Goal: Information Seeking & Learning: Learn about a topic

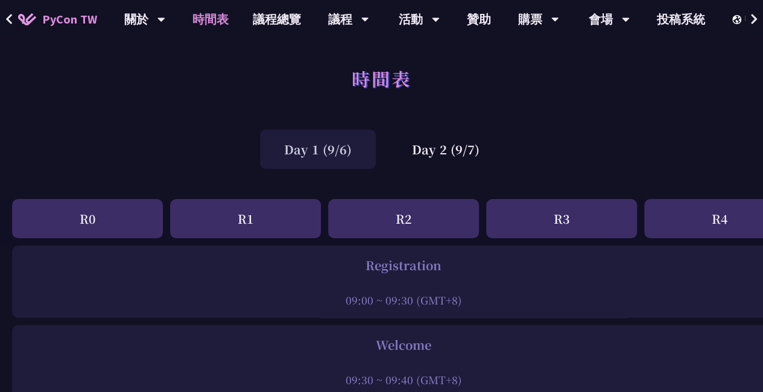
click at [757, 15] on icon at bounding box center [755, 19] width 8 height 12
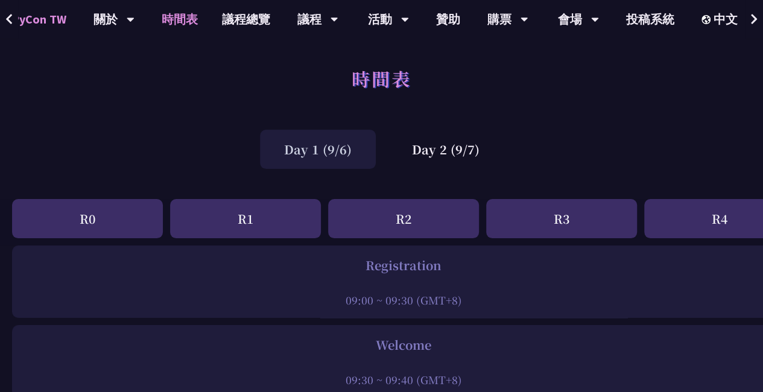
scroll to position [0, 36]
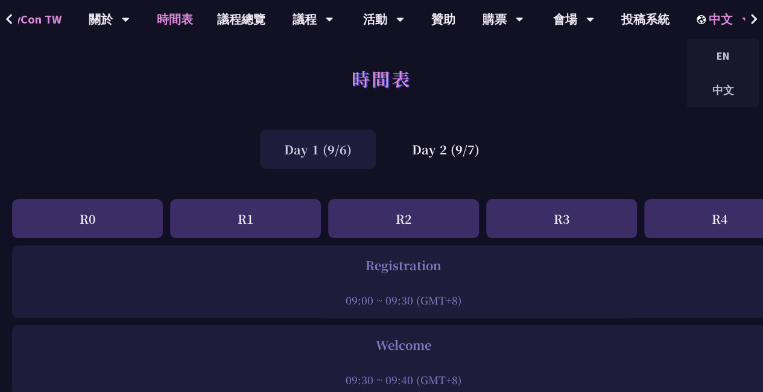
click at [742, 16] on icon at bounding box center [746, 19] width 8 height 12
click at [721, 90] on div "中文" at bounding box center [723, 90] width 72 height 28
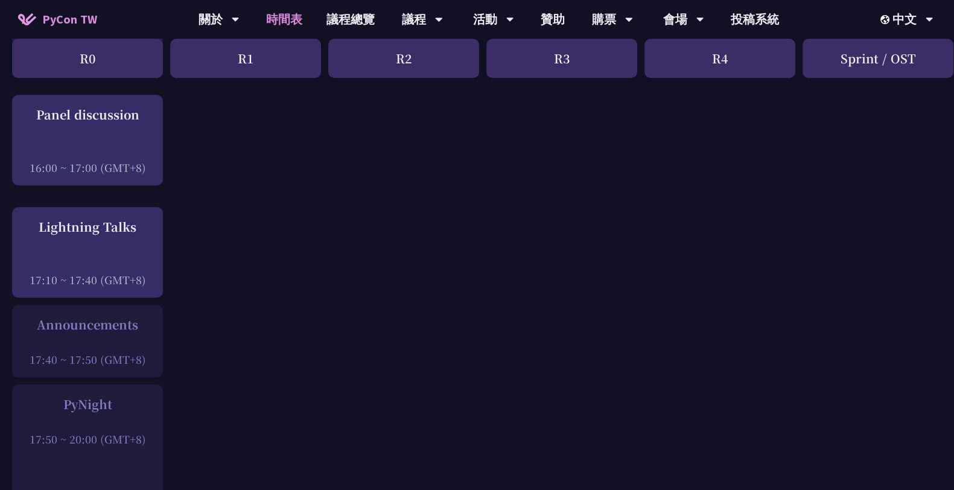
scroll to position [1599, 0]
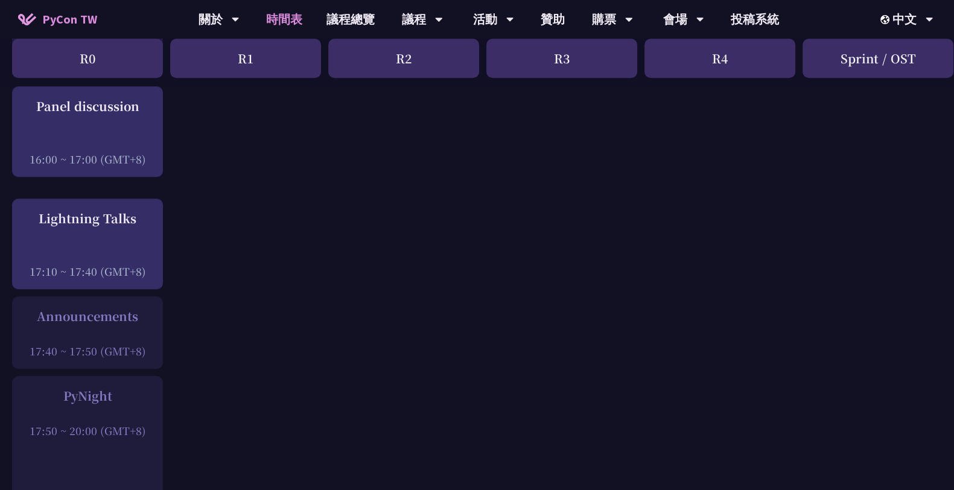
click at [118, 315] on div "Announcements" at bounding box center [87, 316] width 139 height 18
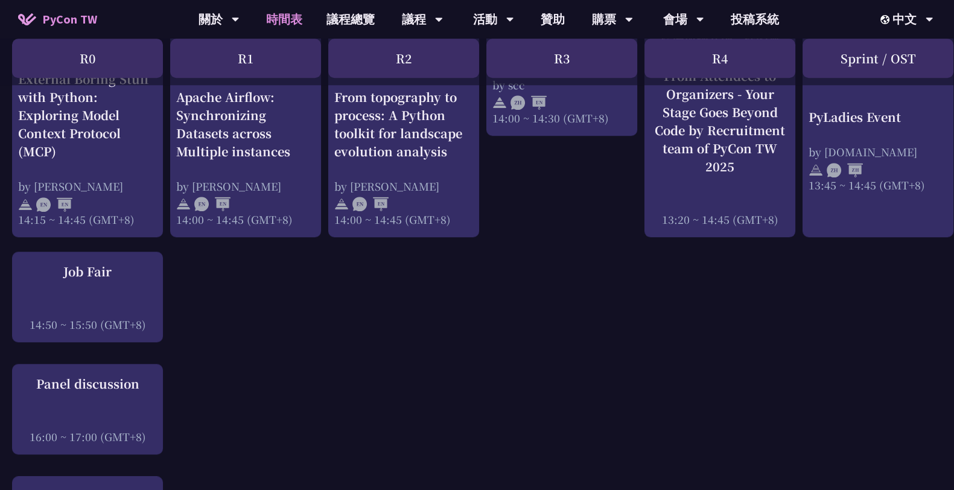
scroll to position [1346, 0]
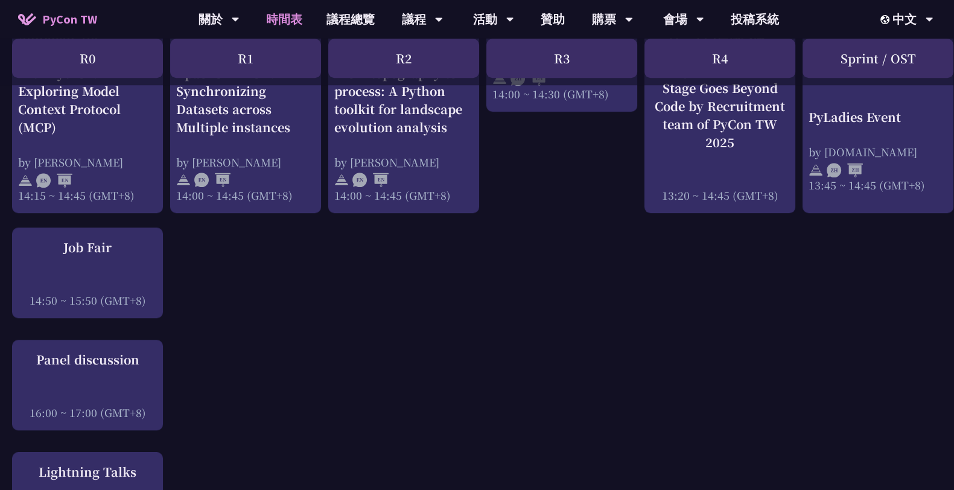
click at [103, 368] on div "Panel discussion" at bounding box center [87, 360] width 139 height 18
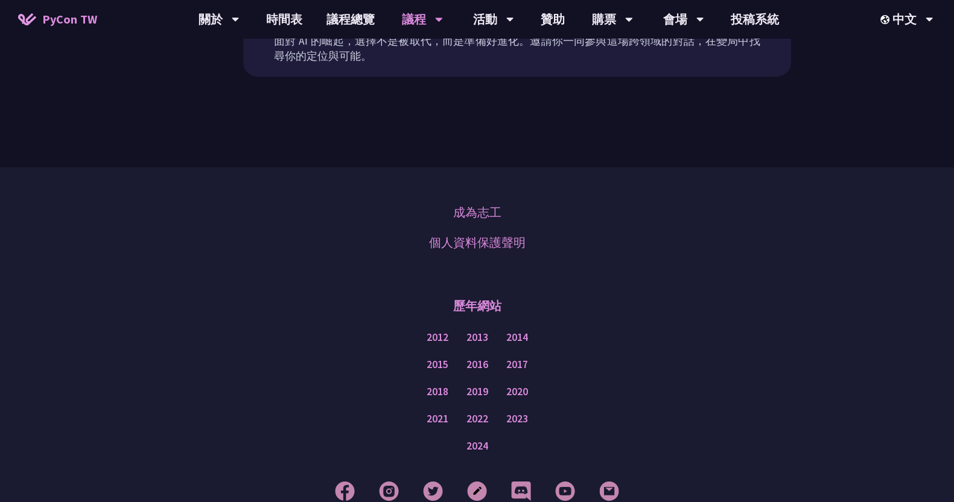
scroll to position [377, 0]
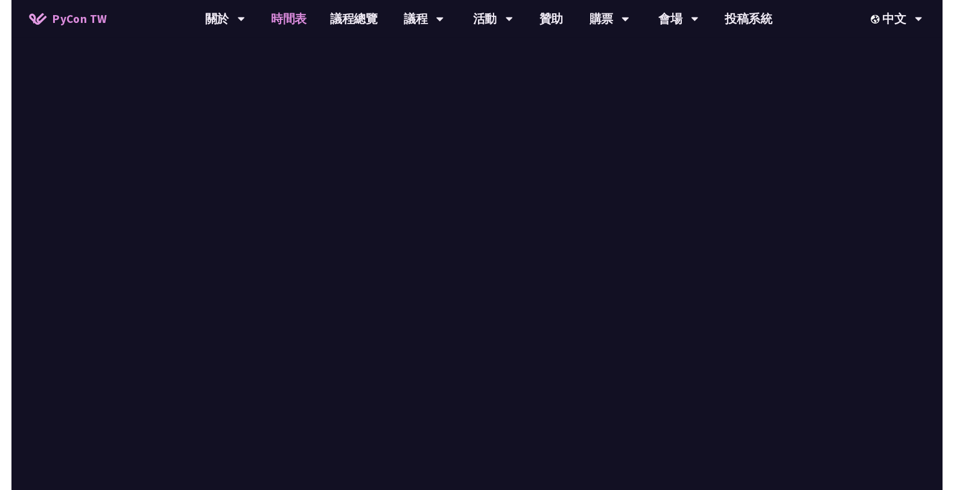
scroll to position [1346, 0]
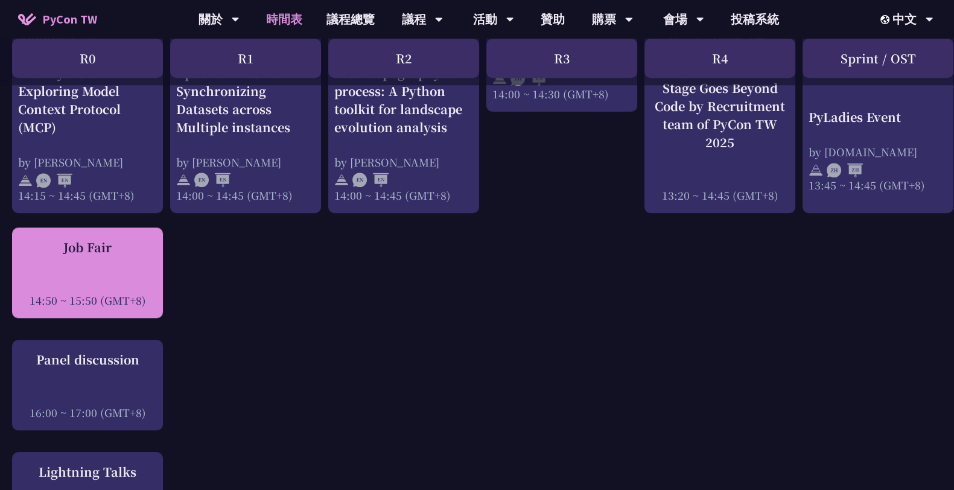
click at [148, 255] on div "Job Fair" at bounding box center [87, 247] width 139 height 18
click at [99, 267] on div "Job Fair 14:50 ~ 15:50 (GMT+8)" at bounding box center [87, 272] width 139 height 69
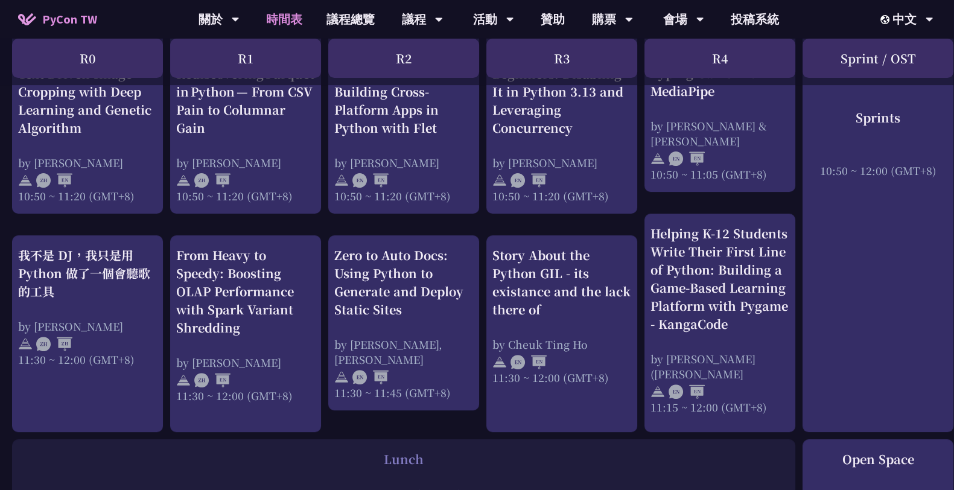
scroll to position [0, 0]
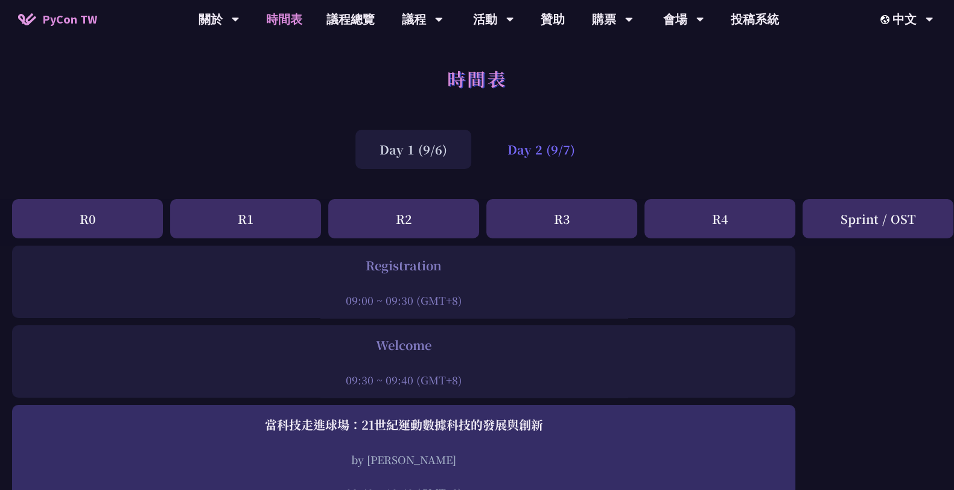
click at [526, 152] on div "Day 2 (9/7)" at bounding box center [541, 149] width 116 height 39
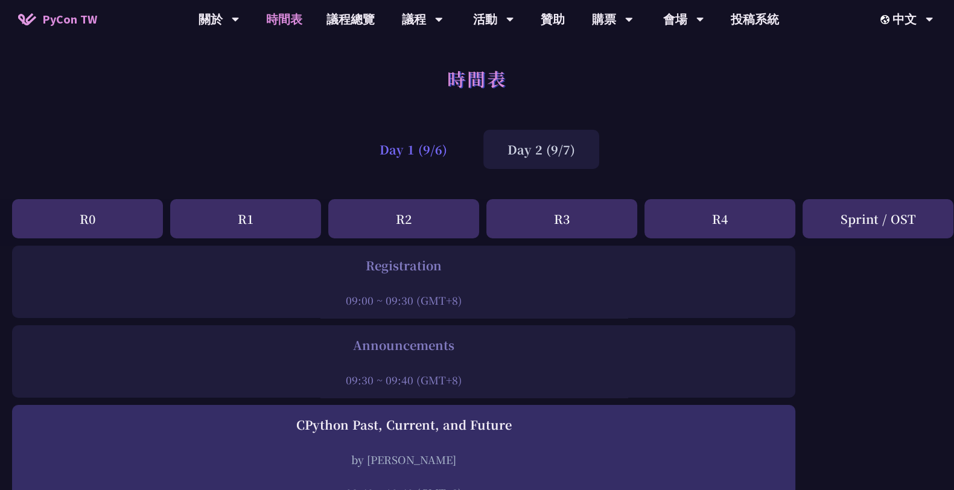
click at [416, 143] on div "Day 1 (9/6)" at bounding box center [413, 149] width 116 height 39
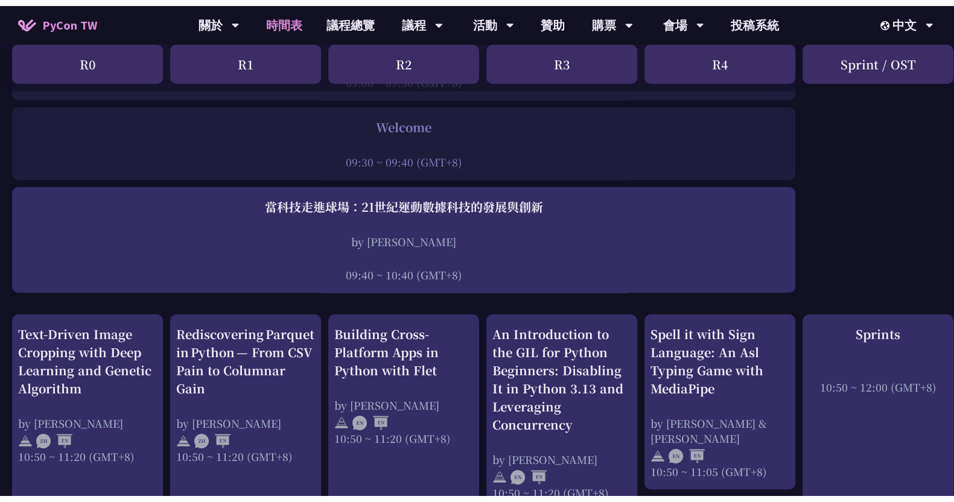
scroll to position [226, 0]
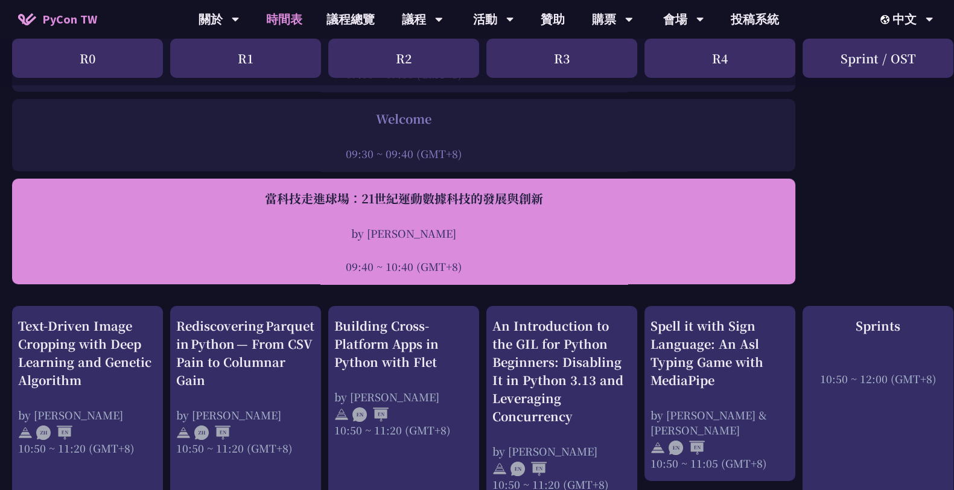
click at [354, 191] on div "當科技走進球場：21世紀運動數據科技的發展與創新" at bounding box center [403, 199] width 771 height 18
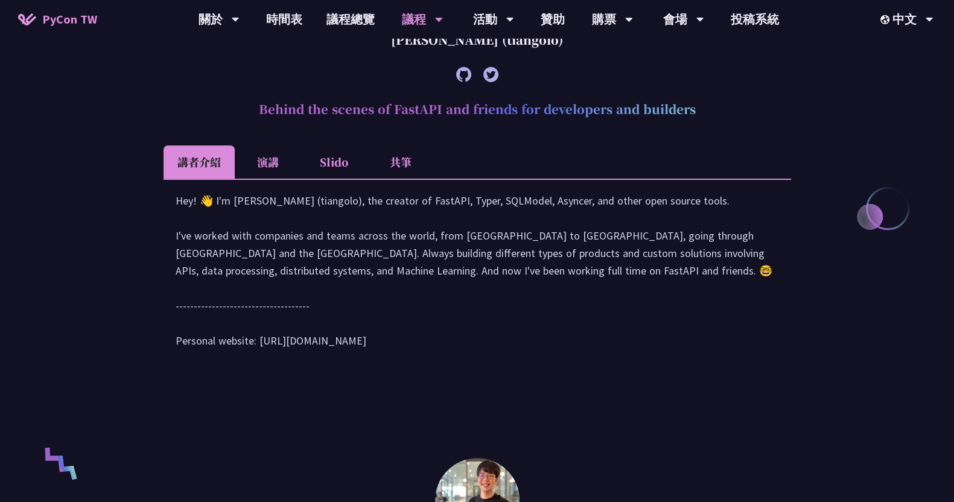
scroll to position [377, 0]
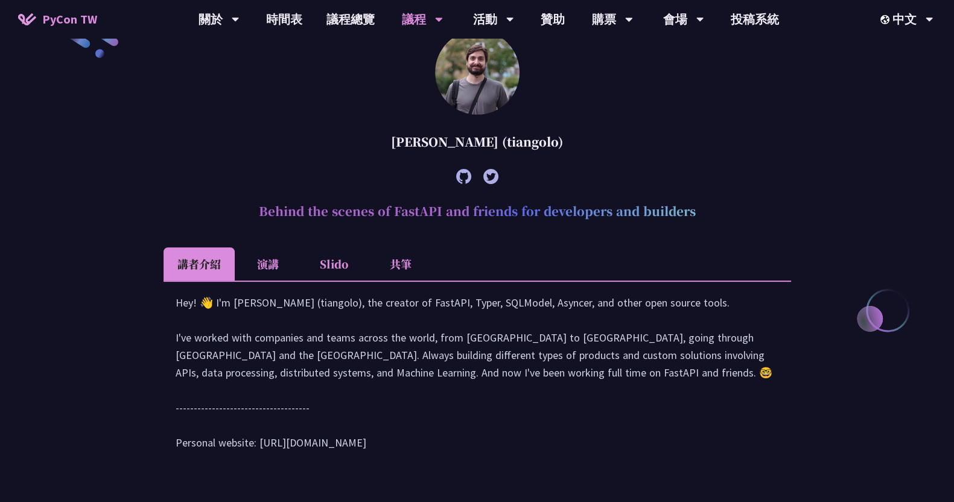
click at [272, 255] on li "演講" at bounding box center [268, 263] width 66 height 33
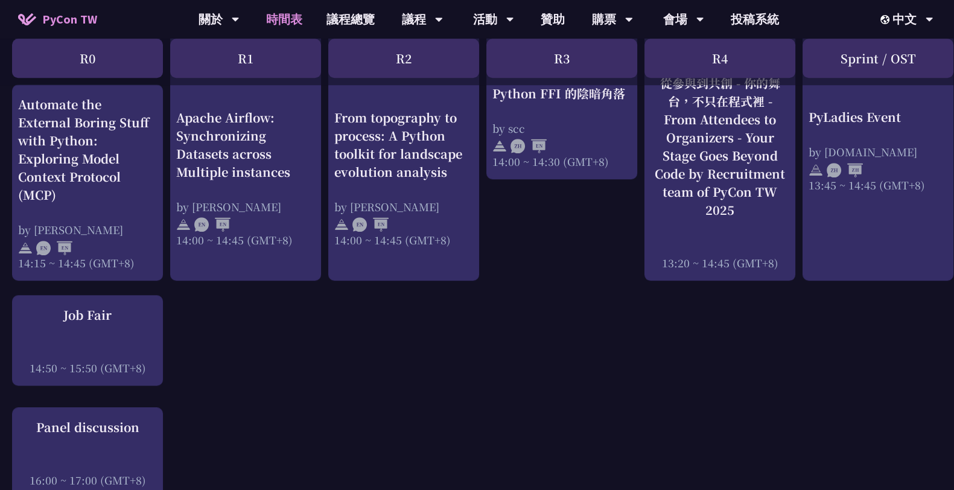
scroll to position [1584, 0]
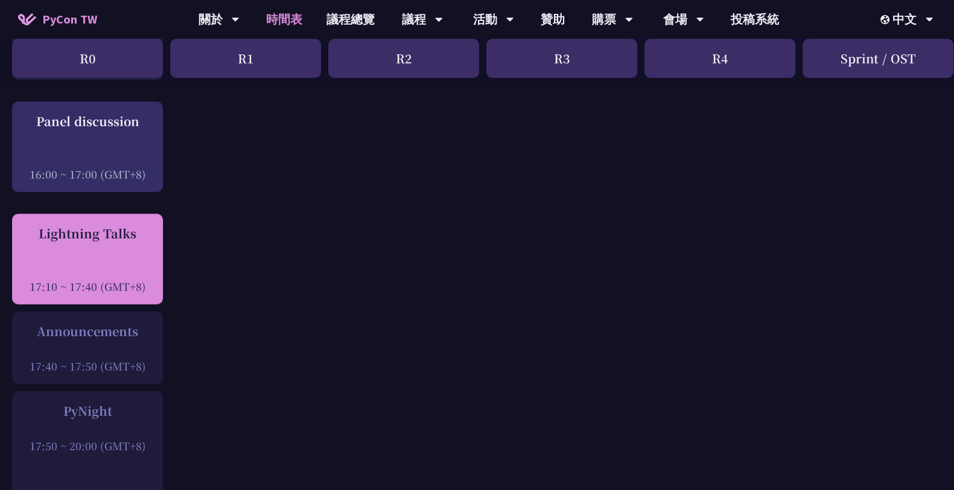
click at [46, 258] on div "Lightning Talks 17:10 ~ 17:40 (GMT+8)" at bounding box center [87, 259] width 139 height 69
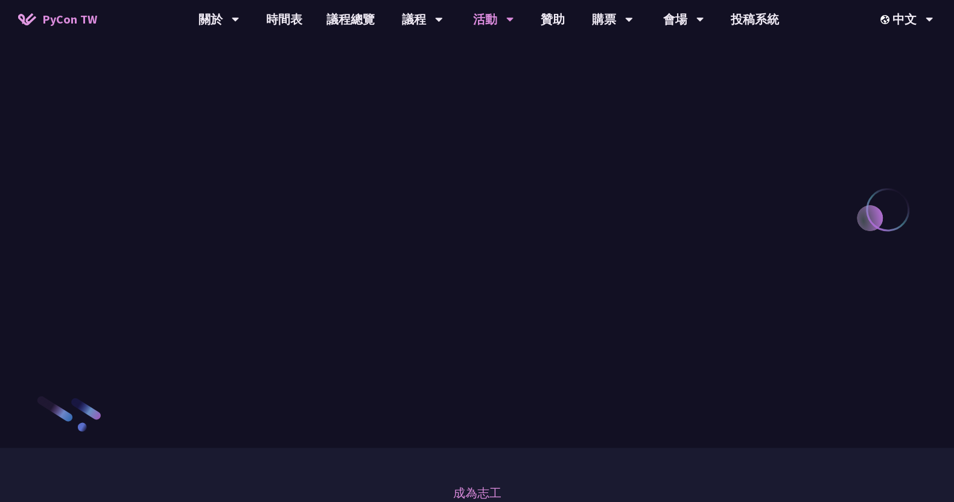
scroll to position [1131, 0]
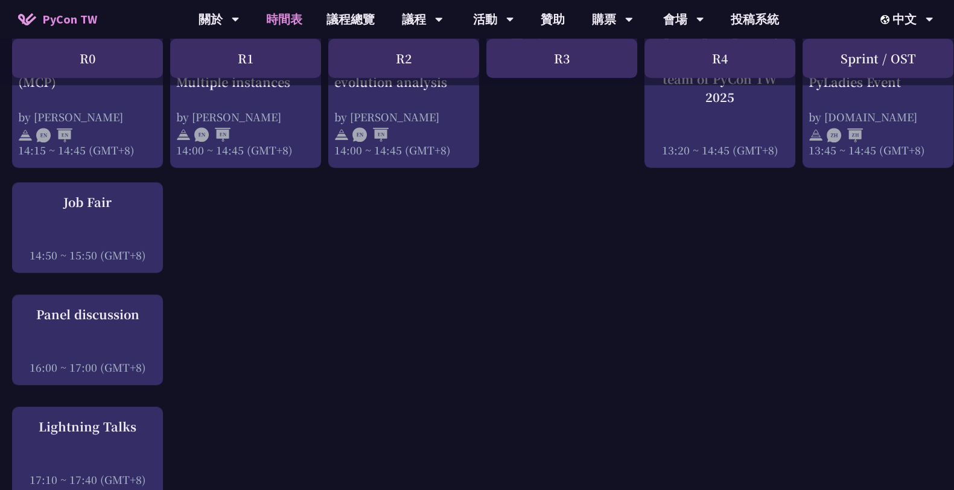
scroll to position [1358, 0]
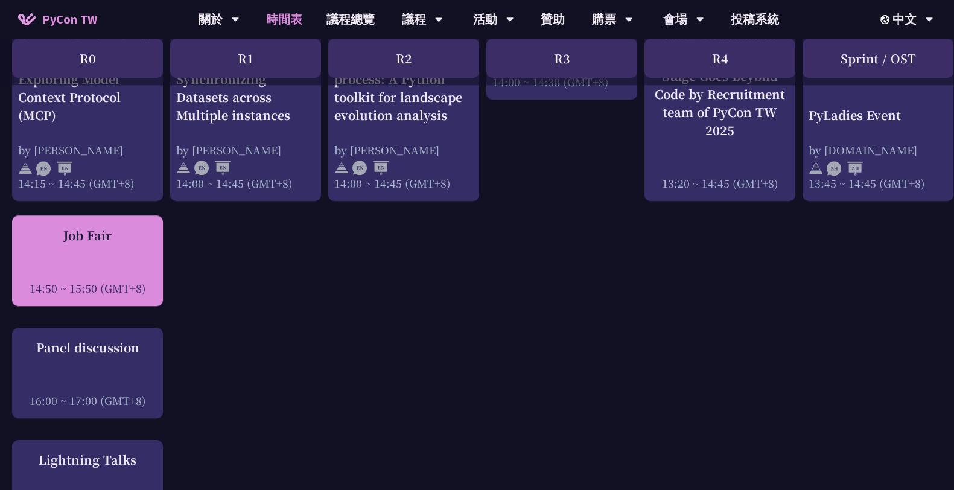
click at [142, 239] on div "Job Fair" at bounding box center [87, 235] width 139 height 18
click at [136, 258] on div "Job Fair 14:50 ~ 15:50 (GMT+8)" at bounding box center [87, 260] width 139 height 69
